Goal: Transaction & Acquisition: Subscribe to service/newsletter

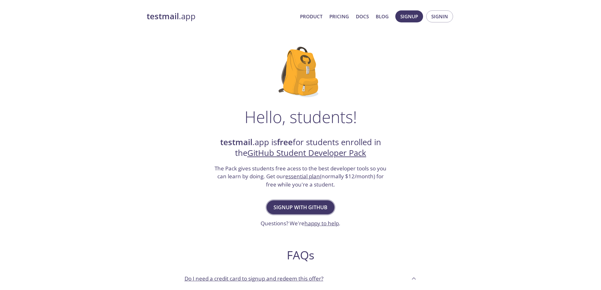
click at [311, 204] on span "Signup with GitHub" at bounding box center [300, 207] width 54 height 9
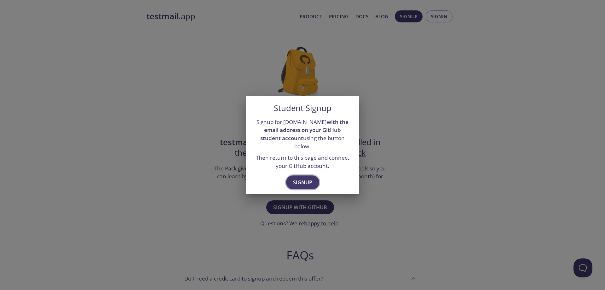
click at [307, 178] on span "Signup" at bounding box center [302, 182] width 19 height 9
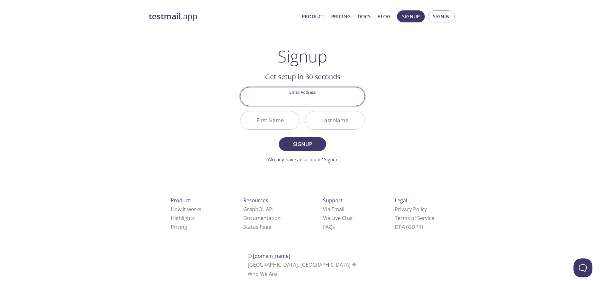
click at [314, 97] on input "Email Address" at bounding box center [303, 96] width 124 height 18
click at [314, 101] on input "Email Address" at bounding box center [303, 96] width 124 height 18
type input "[EMAIL_ADDRESS][DOMAIN_NAME]"
click at [281, 121] on input "First Name" at bounding box center [270, 120] width 59 height 18
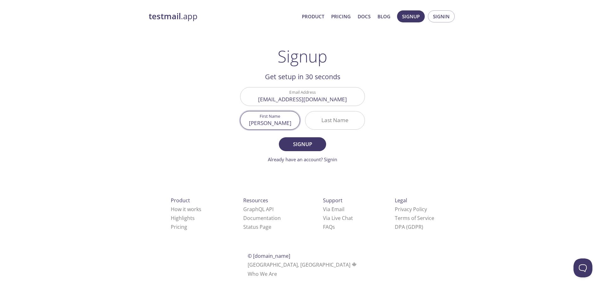
type input "[PERSON_NAME]"
click at [279, 137] on button "Signup" at bounding box center [302, 144] width 47 height 14
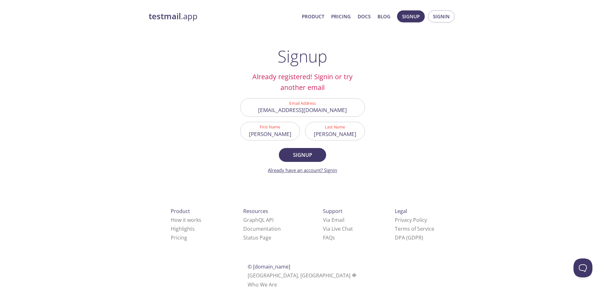
click at [325, 170] on link "Already have an account? Signin" at bounding box center [302, 170] width 69 height 6
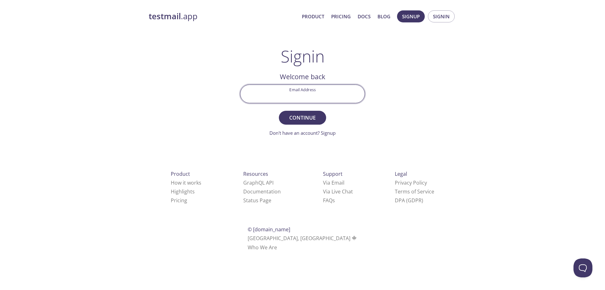
click at [314, 98] on input "Email Address" at bounding box center [303, 94] width 124 height 18
type input "ipowe"
click at [279, 111] on button "Continue" at bounding box center [302, 118] width 47 height 14
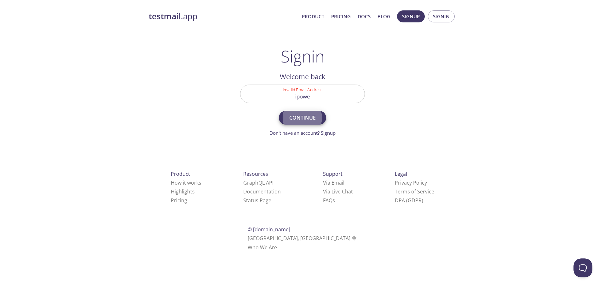
drag, startPoint x: 323, startPoint y: 103, endPoint x: 328, endPoint y: 96, distance: 9.5
click at [323, 103] on div "Invalid Email Address ipowe" at bounding box center [303, 94] width 130 height 24
click at [328, 95] on input "ipowe" at bounding box center [303, 94] width 124 height 18
type input "[EMAIL_ADDRESS][DOMAIN_NAME]"
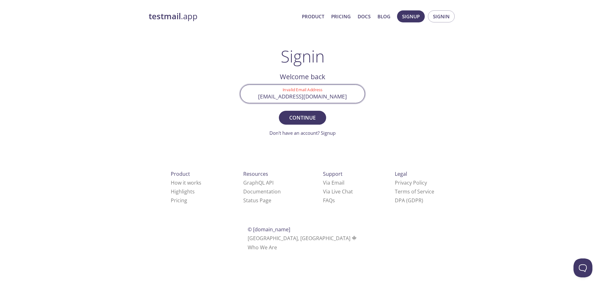
click at [299, 115] on span "Continue" at bounding box center [302, 117] width 33 height 9
click at [310, 93] on input "Signin Security Code" at bounding box center [303, 94] width 124 height 18
paste input "T9ZNQBG"
type input "T9ZNQBG"
click at [303, 117] on span "Signin" at bounding box center [302, 117] width 33 height 9
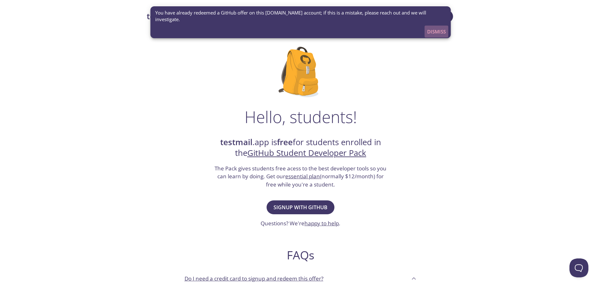
click at [441, 27] on span "Dismiss" at bounding box center [436, 31] width 19 height 8
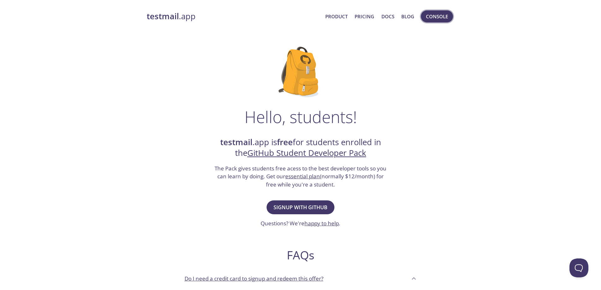
click at [439, 18] on span "Console" at bounding box center [437, 16] width 22 height 8
